Goal: Task Accomplishment & Management: Use online tool/utility

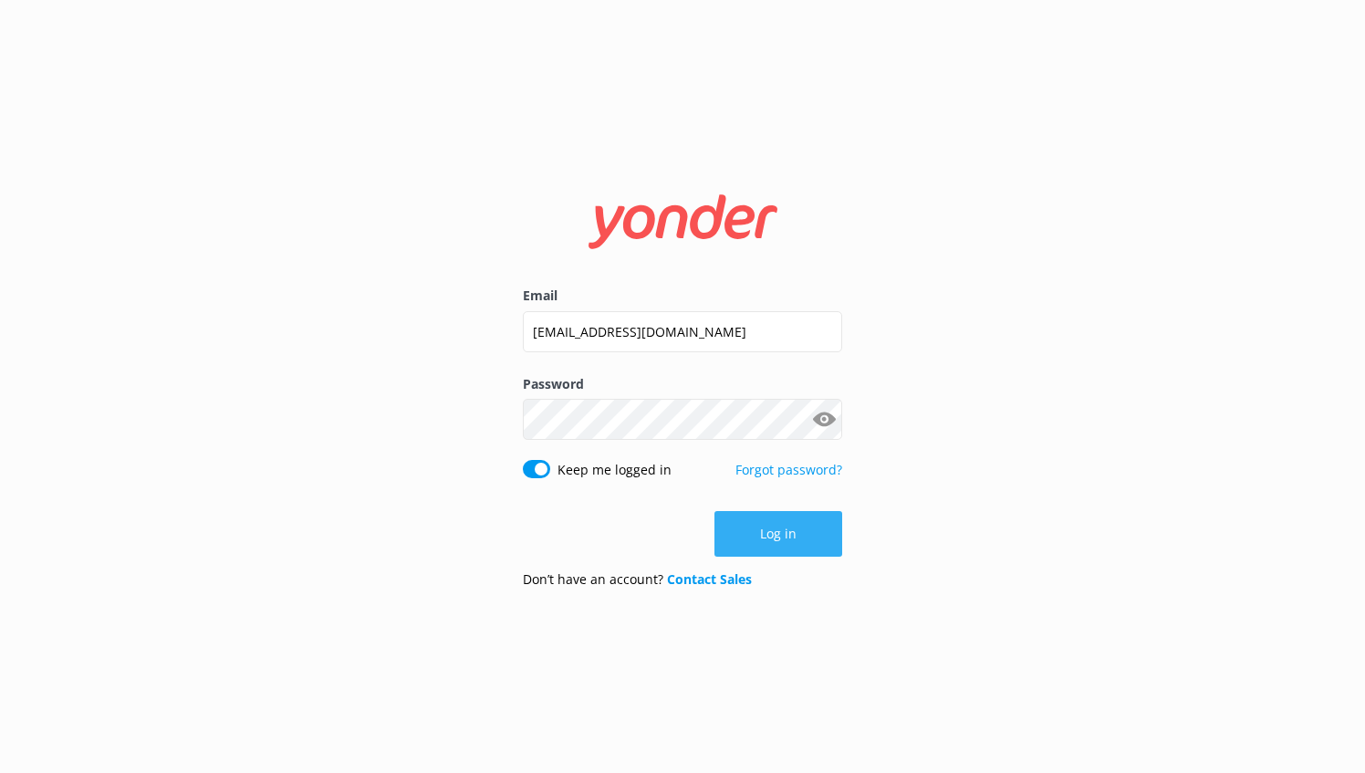
click at [775, 533] on button "Log in" at bounding box center [778, 534] width 128 height 46
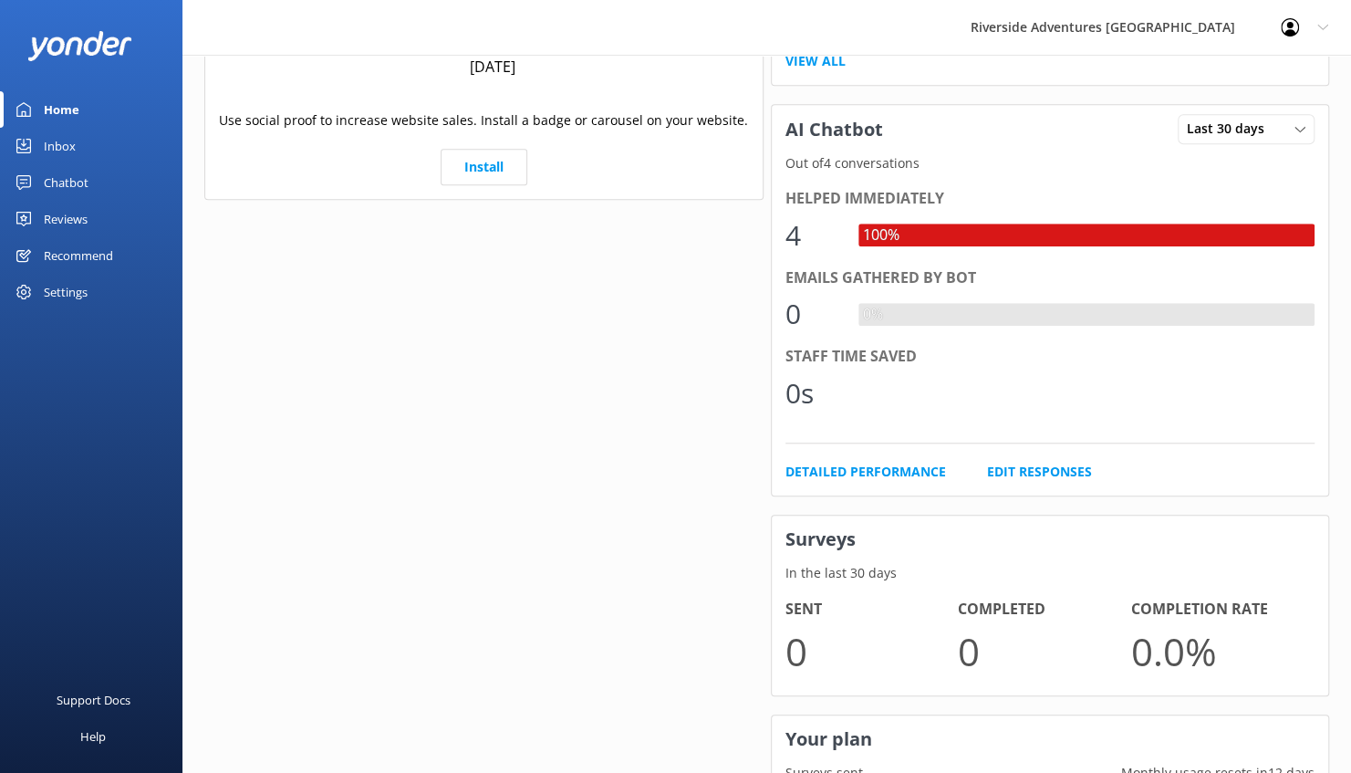
scroll to position [62, 0]
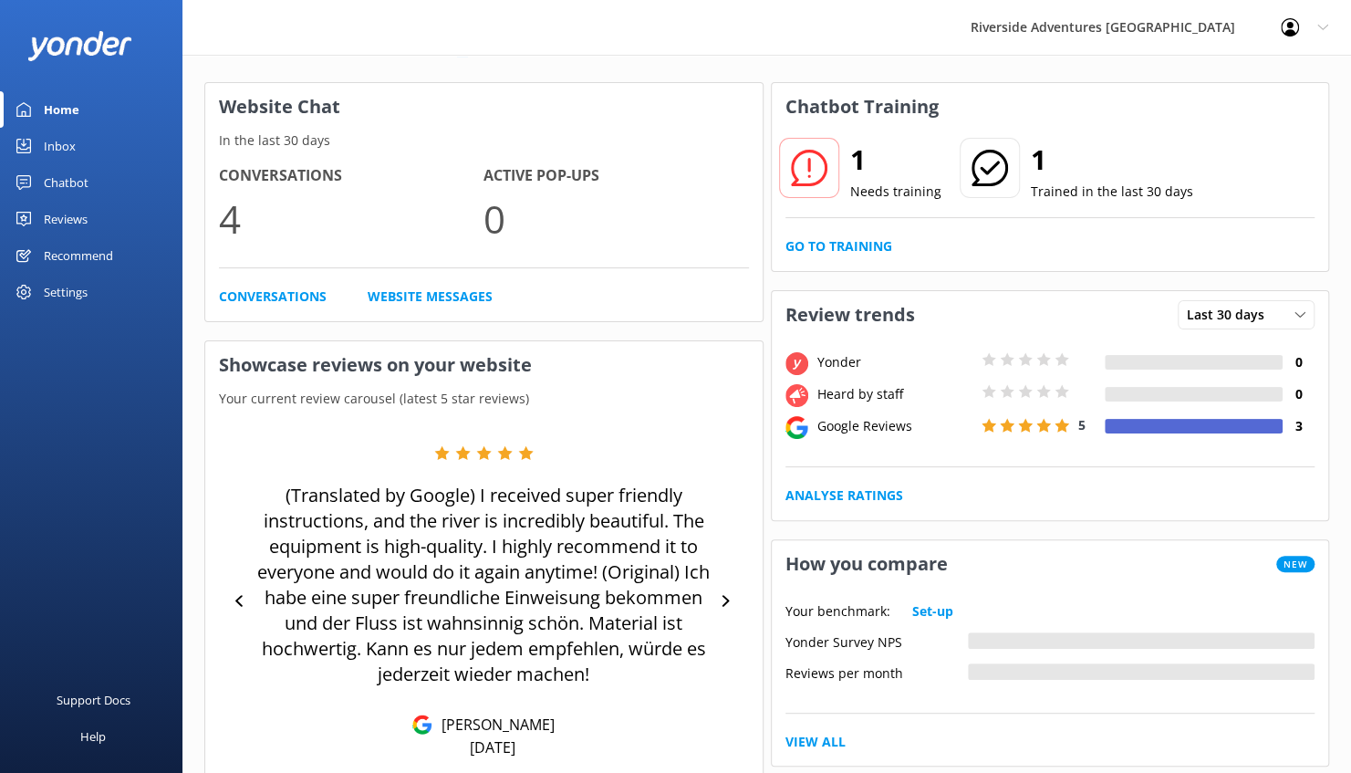
click at [810, 180] on icon at bounding box center [809, 168] width 36 height 36
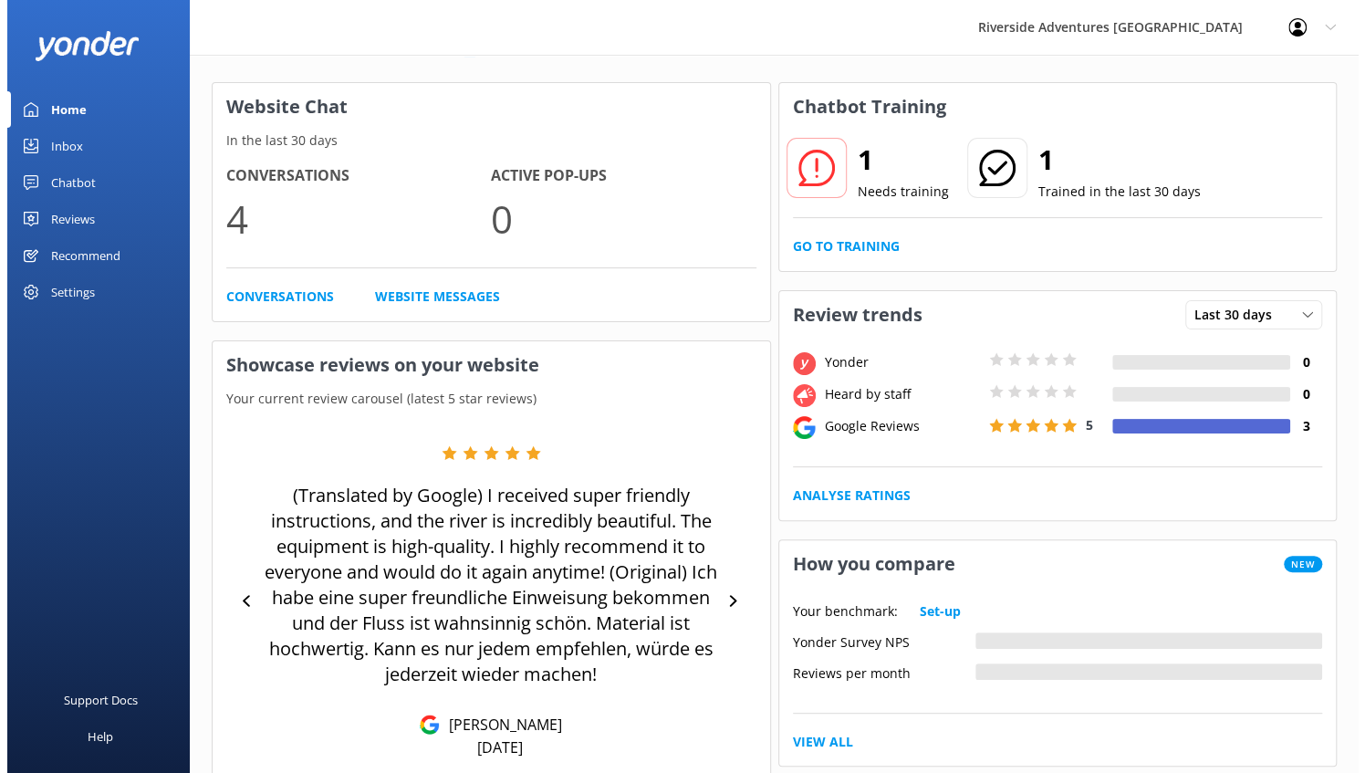
scroll to position [0, 0]
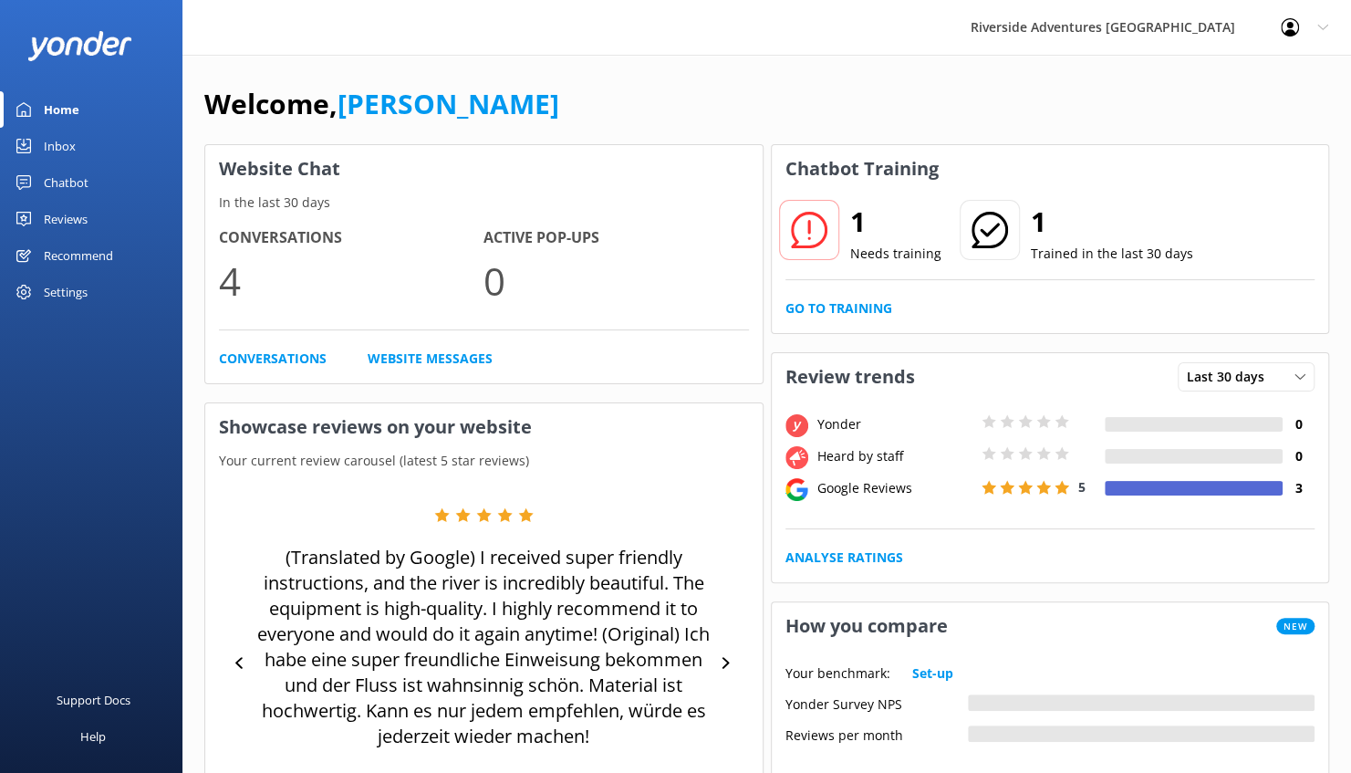
click at [78, 177] on div "Chatbot" at bounding box center [66, 182] width 45 height 36
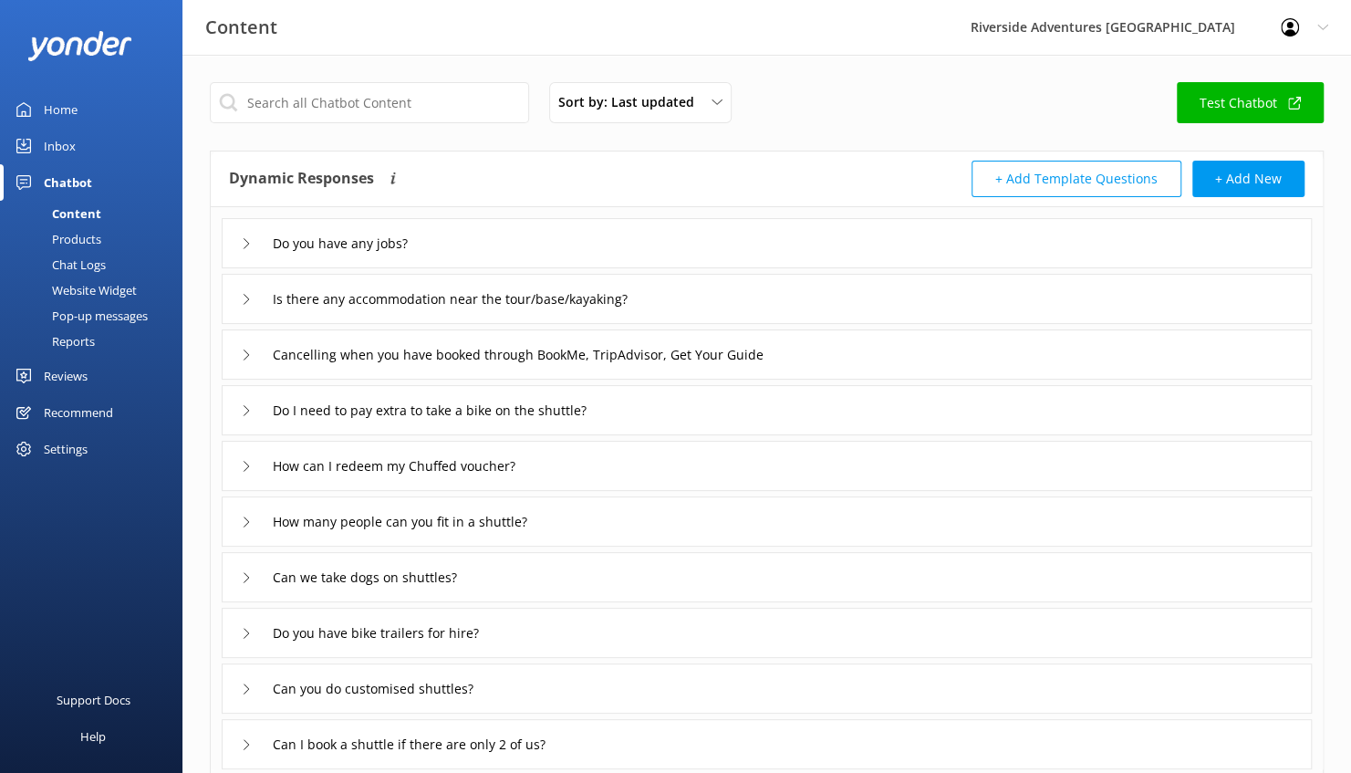
click at [100, 267] on div "Chat Logs" at bounding box center [58, 265] width 95 height 26
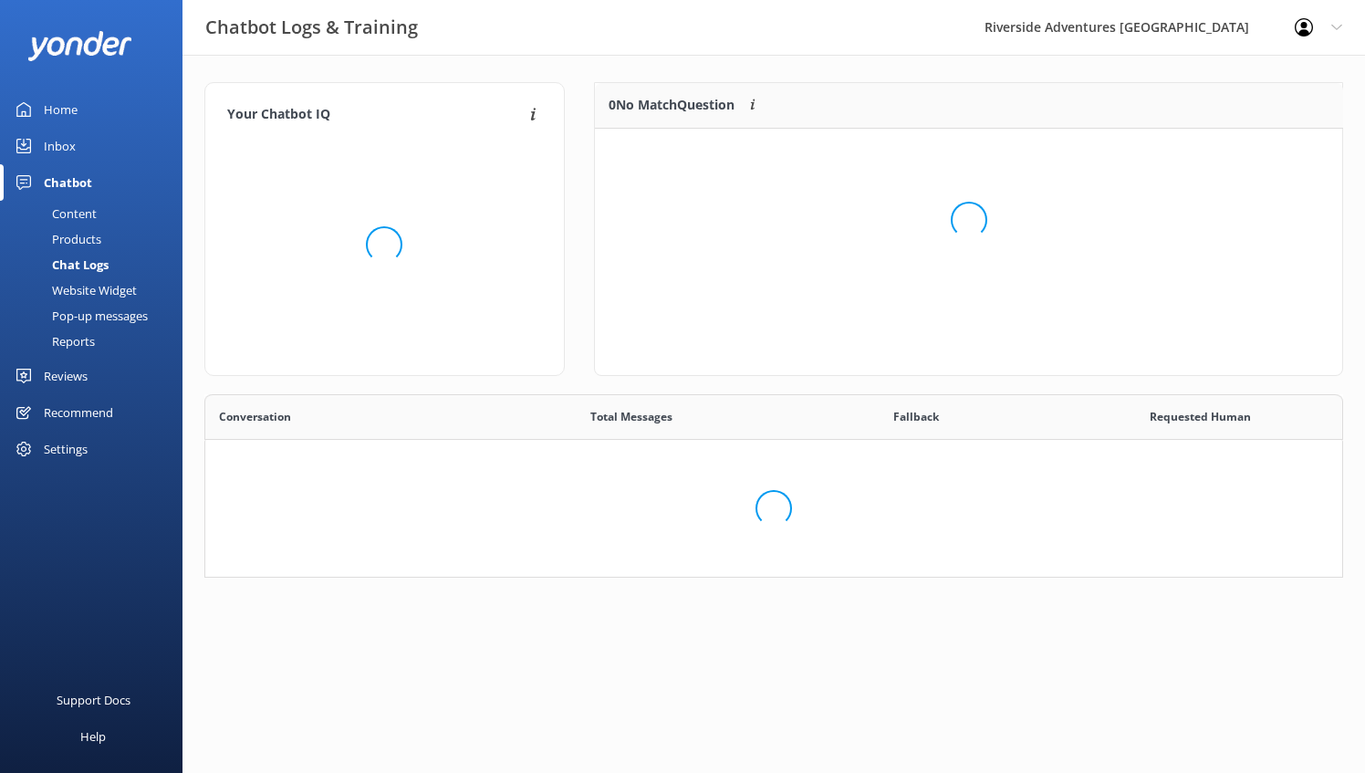
scroll to position [78, 733]
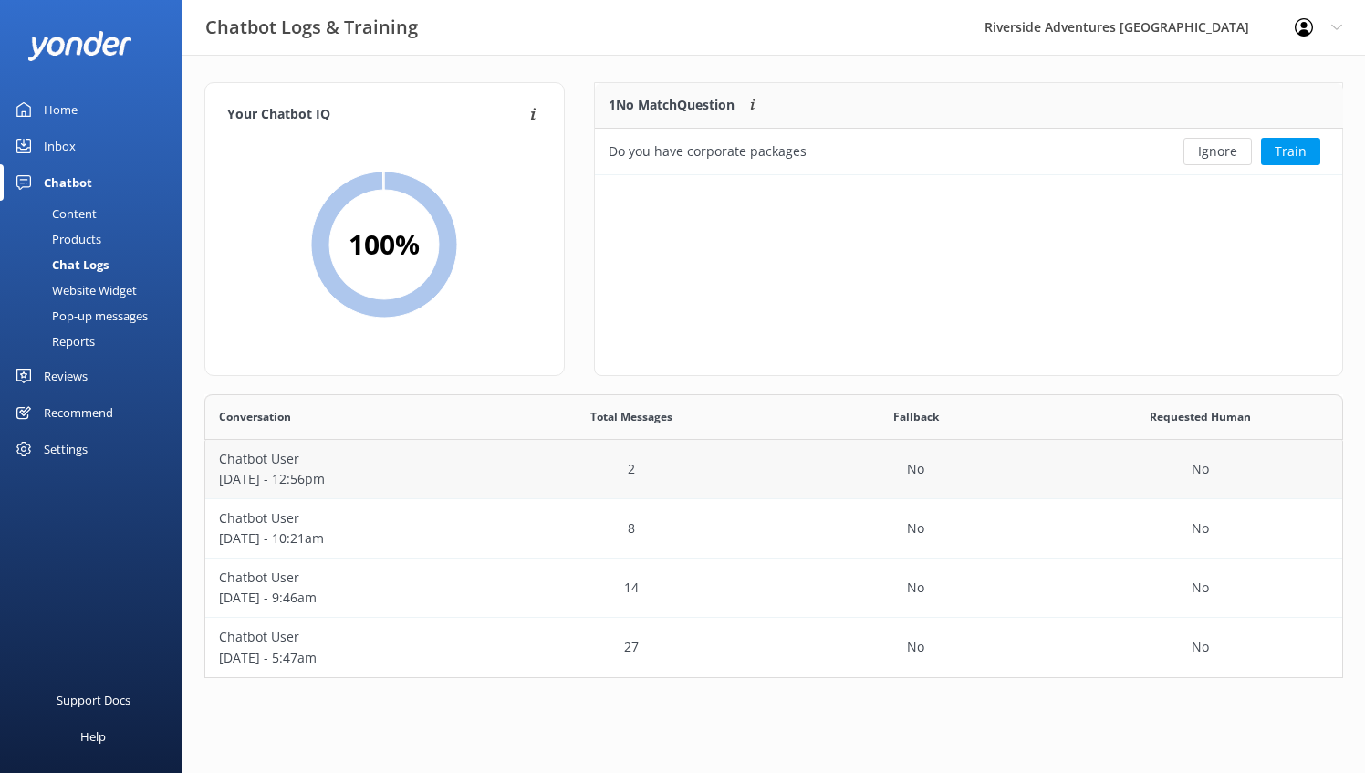
click at [331, 488] on p "[DATE] - 12:56pm" at bounding box center [347, 479] width 257 height 20
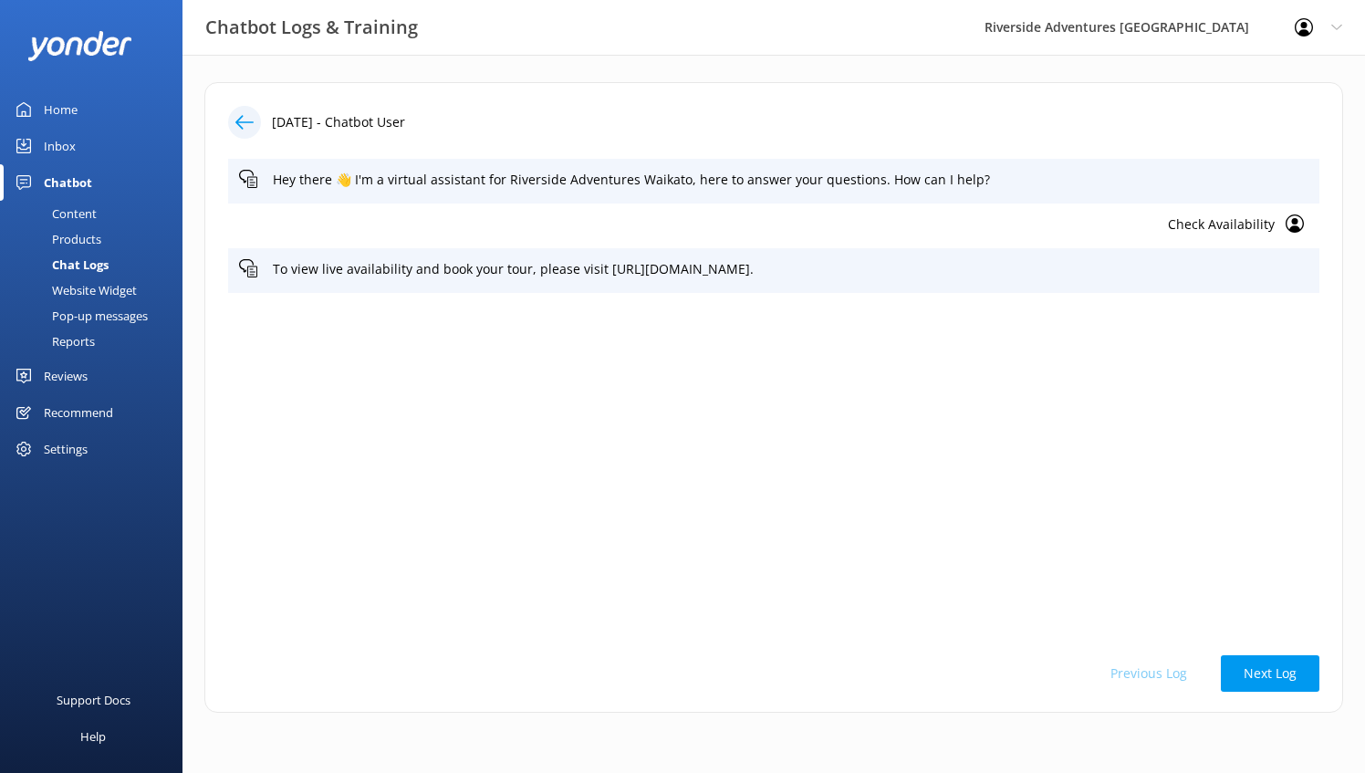
click at [66, 116] on div "Home" at bounding box center [61, 109] width 34 height 36
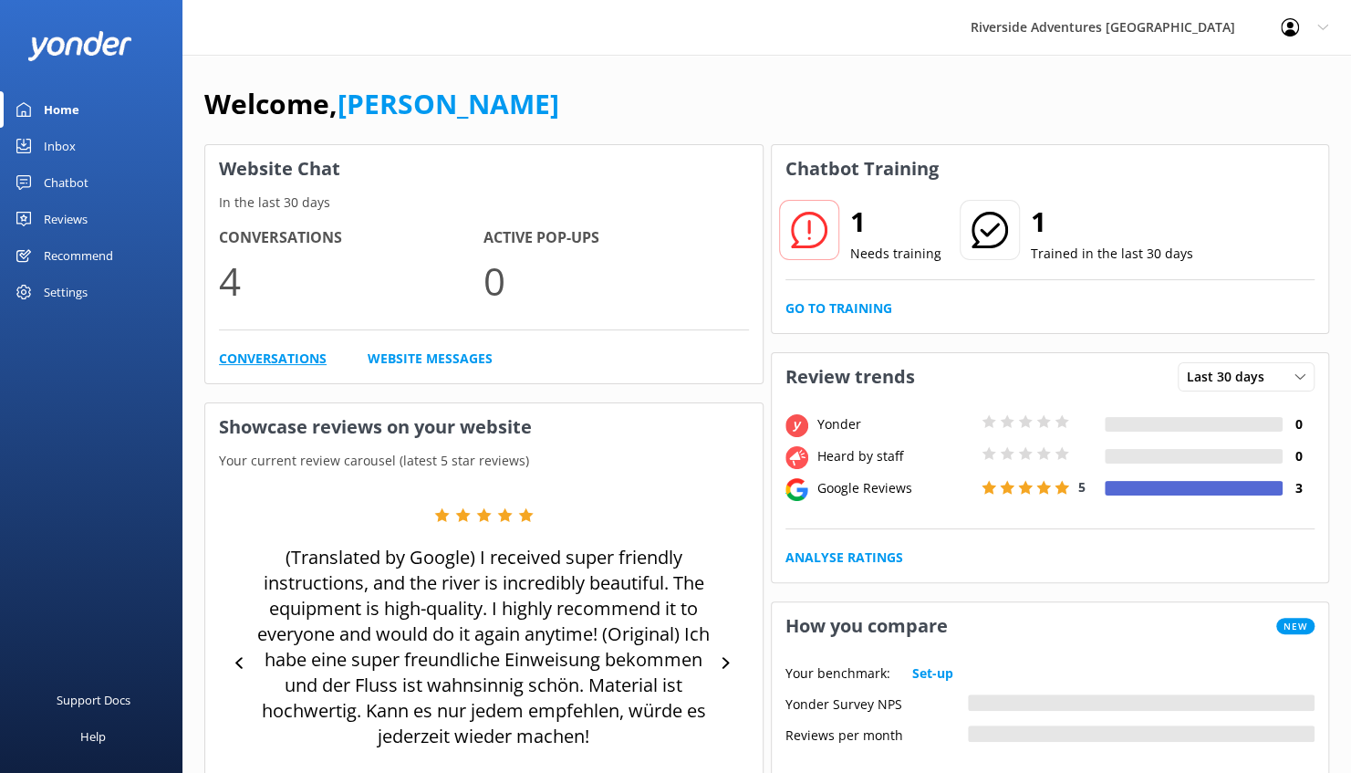
click at [274, 363] on link "Conversations" at bounding box center [273, 358] width 108 height 20
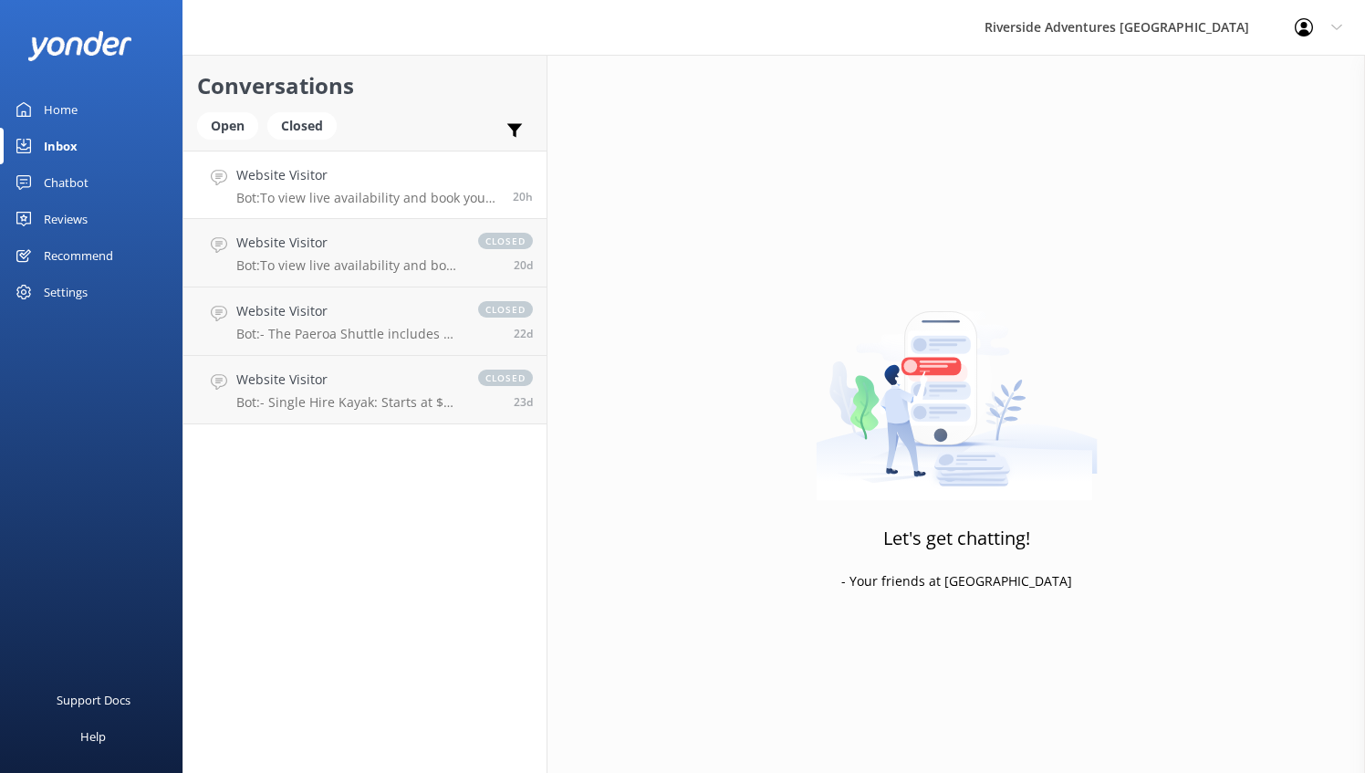
click at [359, 168] on h4 "Website Visitor" at bounding box center [367, 175] width 263 height 20
